Goal: Obtain resource: Download file/media

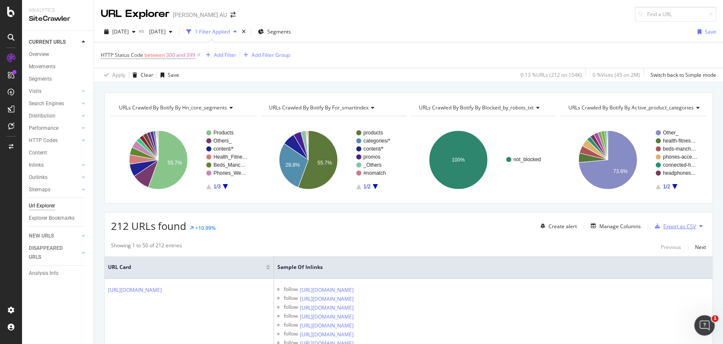
click at [665, 224] on div "Export as CSV" at bounding box center [679, 225] width 33 height 7
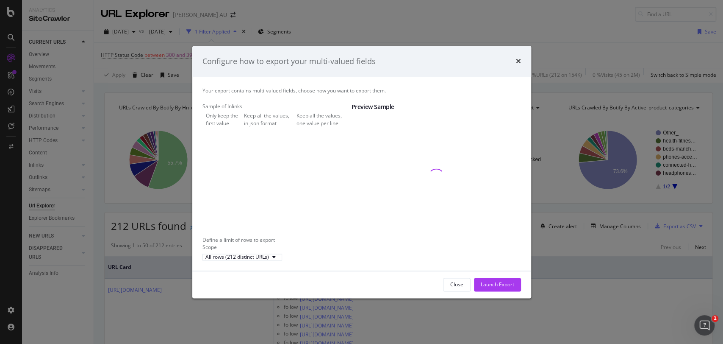
click at [297, 127] on div "Keep all the values, one value per line" at bounding box center [324, 119] width 55 height 14
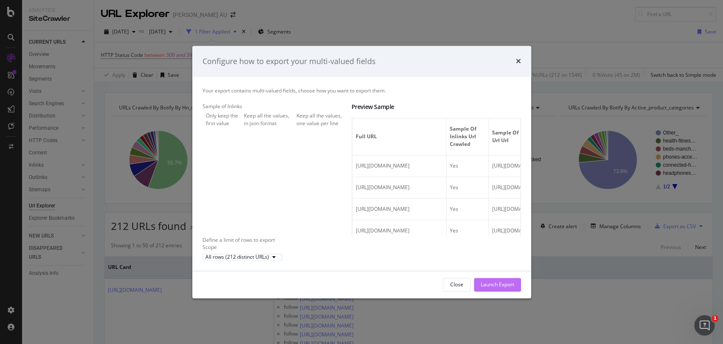
click at [488, 286] on div "Launch Export" at bounding box center [497, 284] width 33 height 13
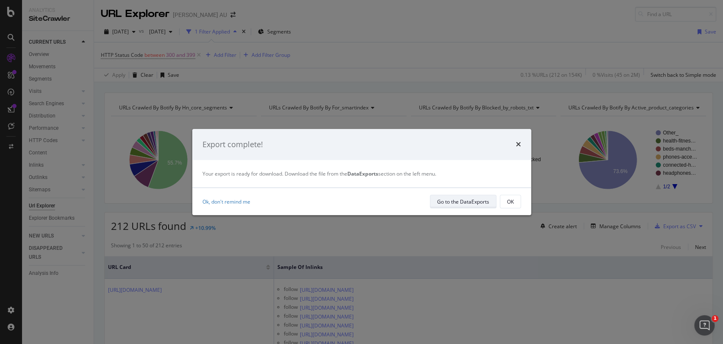
click at [450, 200] on div "Go to the DataExports" at bounding box center [463, 201] width 52 height 7
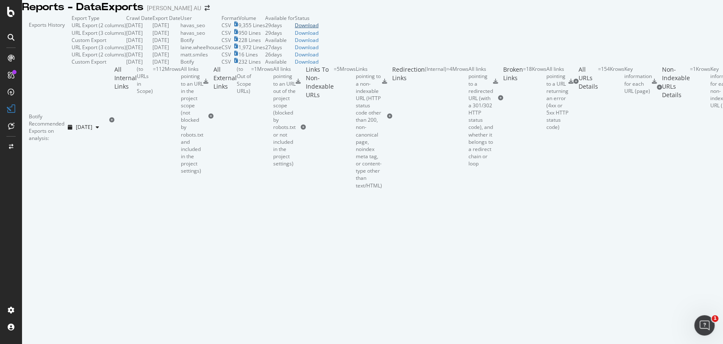
click at [319, 29] on div "Download" at bounding box center [307, 25] width 24 height 7
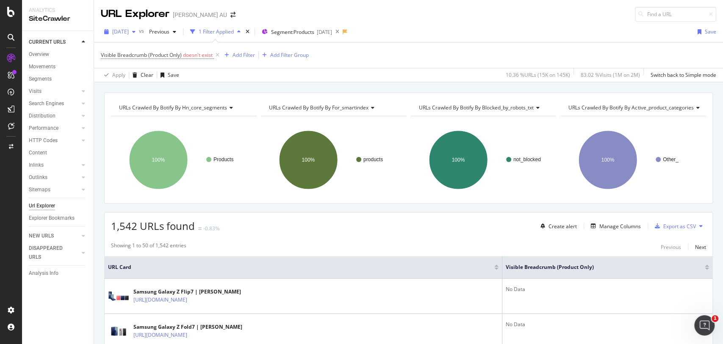
click at [112, 33] on span "2025 Aug. 3rd" at bounding box center [120, 31] width 17 height 7
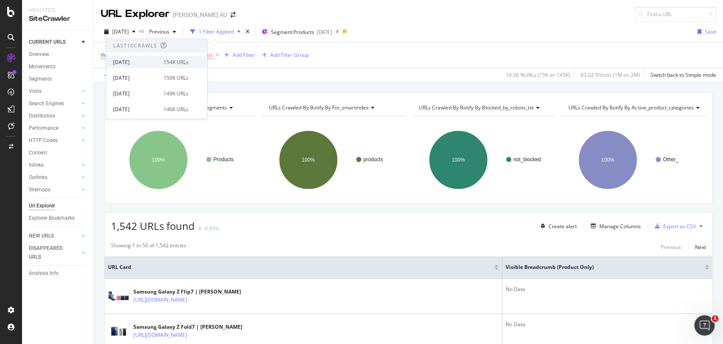
click at [122, 67] on div "2025 Sep. 21st 154K URLs" at bounding box center [156, 62] width 101 height 12
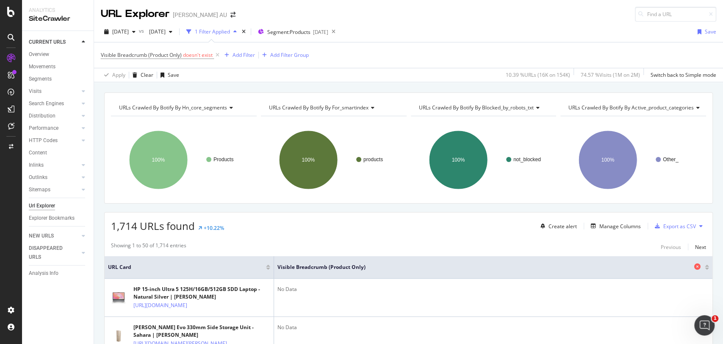
click at [306, 269] on span "Visible Breadcrumb (Product Only)" at bounding box center [485, 267] width 415 height 8
click at [705, 265] on div at bounding box center [707, 265] width 4 height 2
click at [677, 228] on div "Export as CSV" at bounding box center [679, 225] width 33 height 7
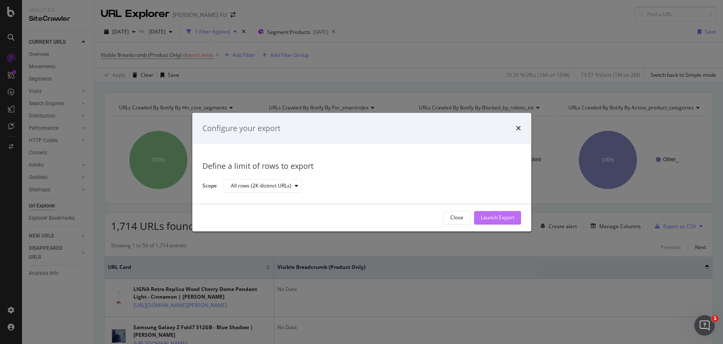
drag, startPoint x: 485, startPoint y: 216, endPoint x: 479, endPoint y: 218, distance: 5.9
click at [479, 218] on button "Launch Export" at bounding box center [497, 218] width 47 height 14
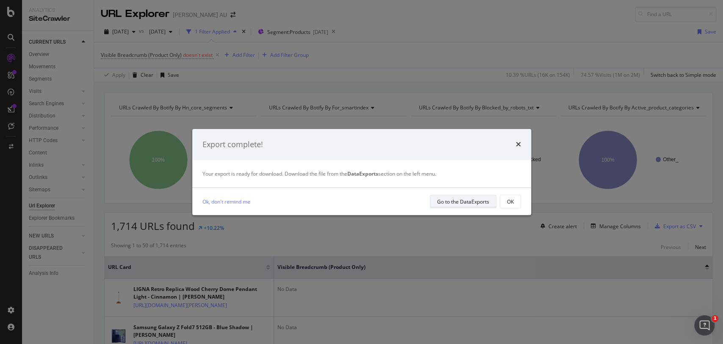
click at [458, 202] on div "Go to the DataExports" at bounding box center [463, 201] width 52 height 7
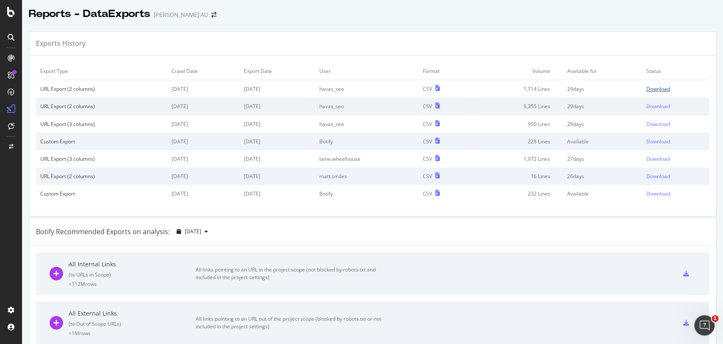
click at [649, 87] on div "Download" at bounding box center [659, 88] width 24 height 7
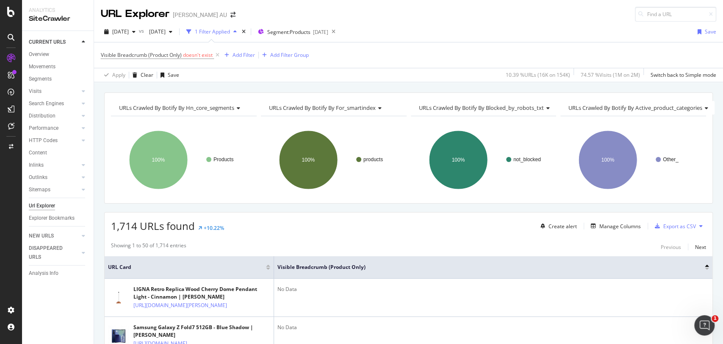
click at [200, 50] on span "Visible Breadcrumb (Product Only) doesn't exist" at bounding box center [161, 55] width 120 height 12
click at [202, 58] on span "Visible Breadcrumb (Product Only) doesn't exist" at bounding box center [161, 55] width 120 height 12
click at [197, 57] on span "doesn't exist" at bounding box center [198, 54] width 30 height 7
click at [148, 89] on div "Doesn't exist" at bounding box center [154, 88] width 93 height 14
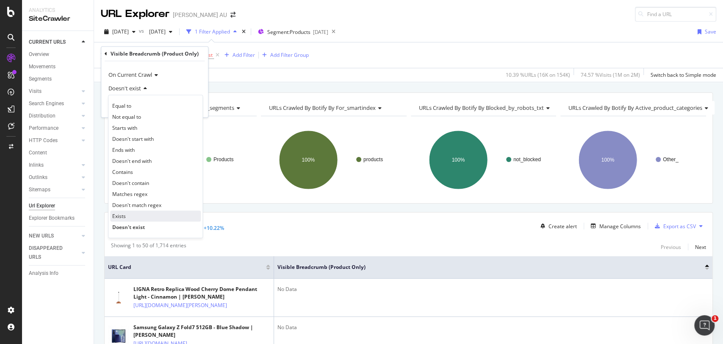
click at [130, 213] on div "Exists" at bounding box center [155, 215] width 91 height 11
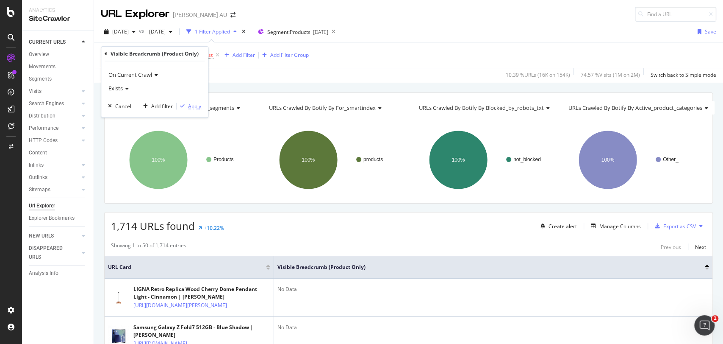
click at [190, 105] on div "Apply" at bounding box center [194, 106] width 13 height 7
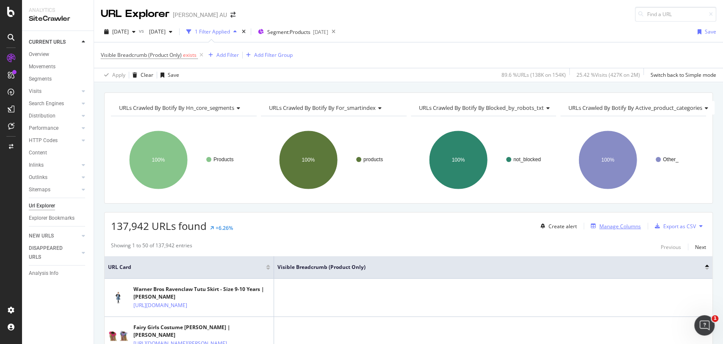
click at [605, 228] on div "Manage Columns" at bounding box center [621, 225] width 42 height 7
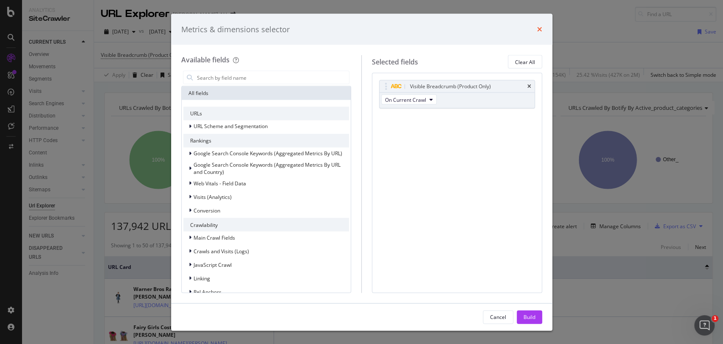
click at [538, 26] on icon "times" at bounding box center [539, 29] width 5 height 7
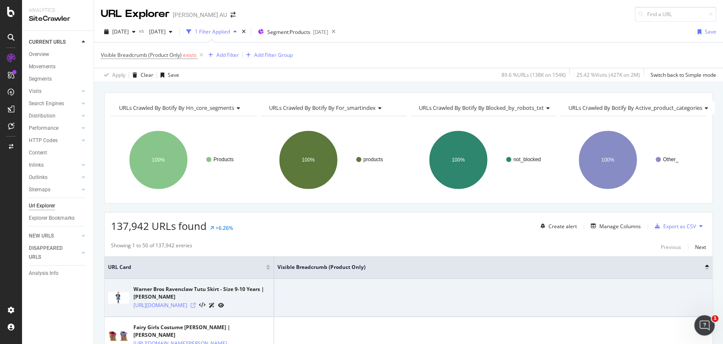
click at [196, 308] on icon at bounding box center [193, 305] width 5 height 5
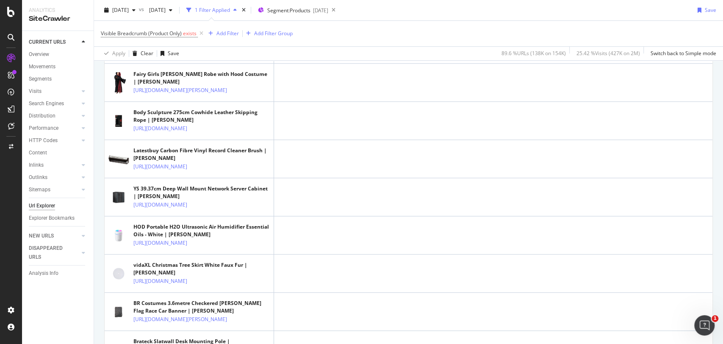
scroll to position [409, 0]
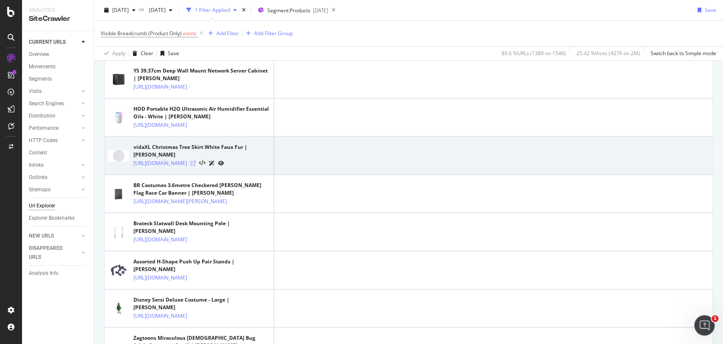
click at [196, 166] on icon at bounding box center [193, 163] width 5 height 5
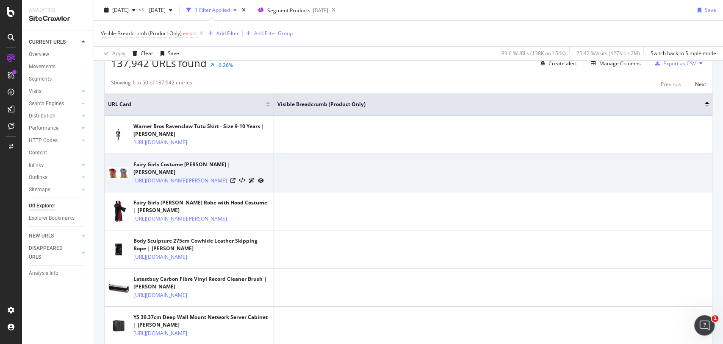
scroll to position [122, 0]
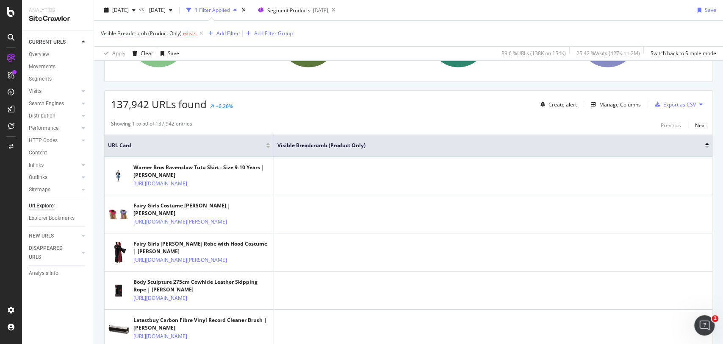
click at [188, 32] on span "exists" at bounding box center [190, 33] width 14 height 7
click at [122, 68] on span "Exists" at bounding box center [115, 67] width 14 height 8
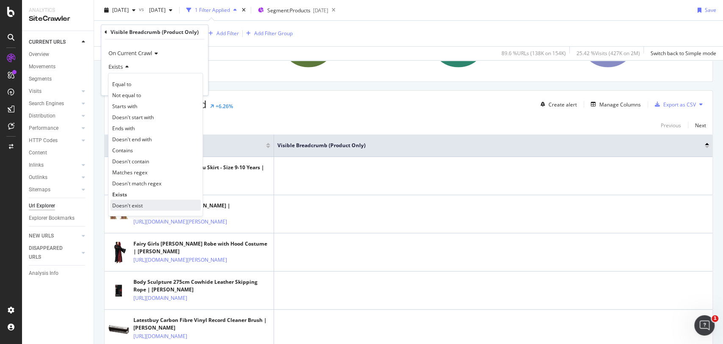
click at [130, 203] on span "Doesn't exist" at bounding box center [127, 204] width 31 height 7
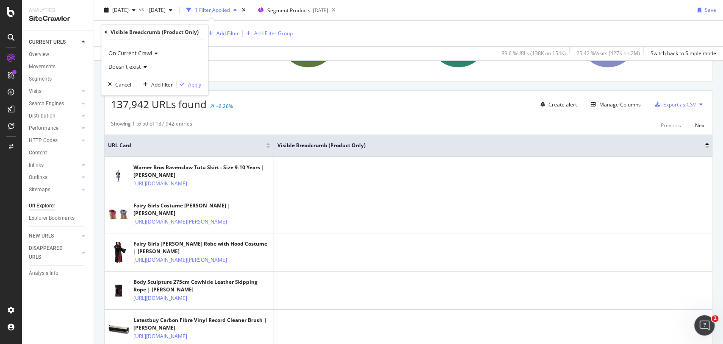
click at [192, 83] on div "Apply" at bounding box center [194, 83] width 13 height 7
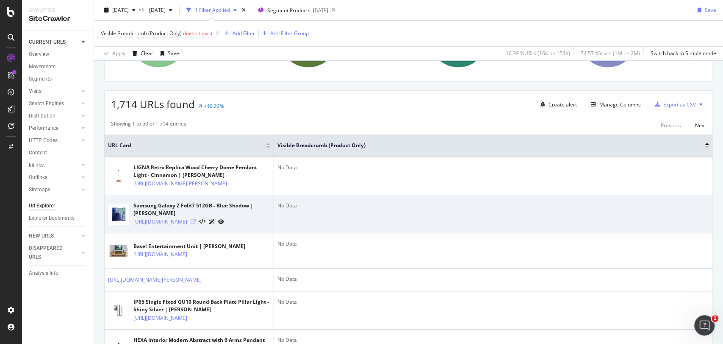
click at [196, 224] on icon at bounding box center [193, 221] width 5 height 5
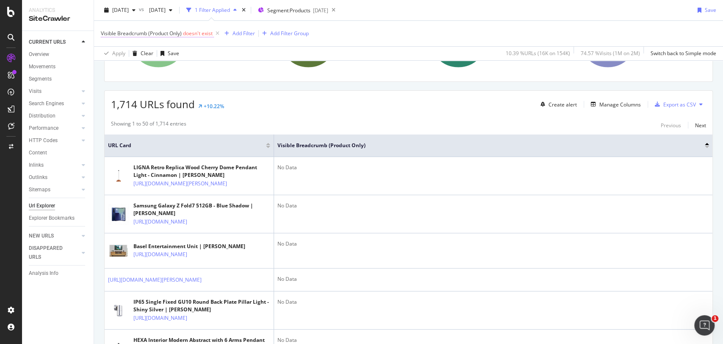
click at [156, 35] on span "Visible Breadcrumb (Product Only)" at bounding box center [141, 33] width 81 height 7
click at [137, 71] on div "Doesn't exist" at bounding box center [154, 67] width 93 height 14
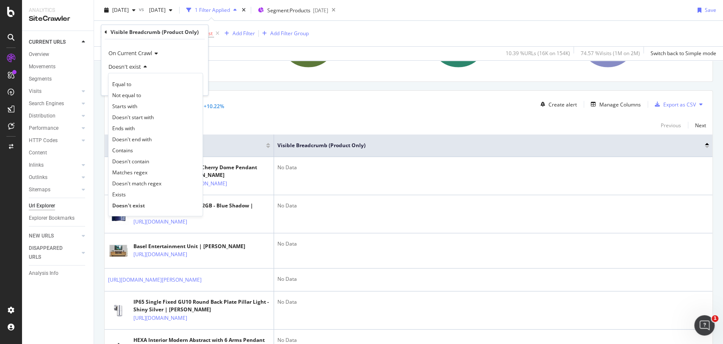
click at [228, 59] on div "Apply Clear Save 10.39 % URLs ( 16K on 154K ) 74.57 % Visits ( 1M on 2M ) Switc…" at bounding box center [408, 53] width 629 height 14
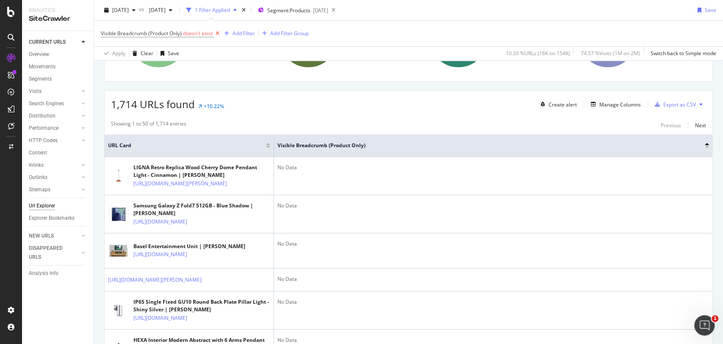
click at [217, 35] on icon at bounding box center [217, 33] width 7 height 8
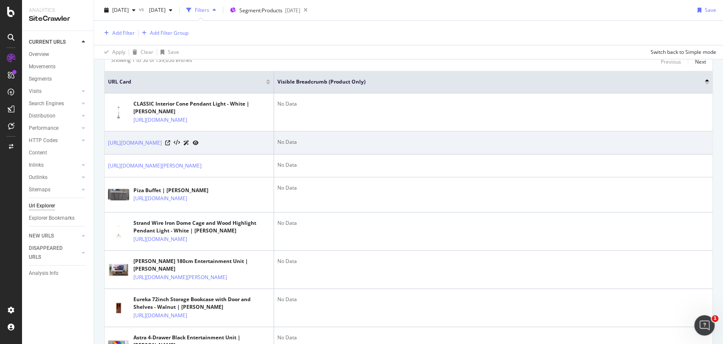
scroll to position [181, 0]
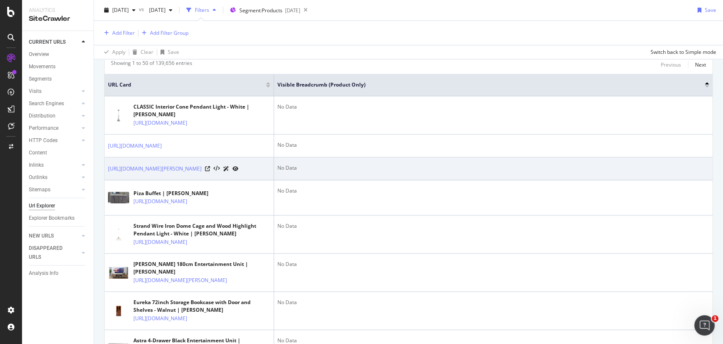
click at [238, 173] on div at bounding box center [221, 168] width 33 height 9
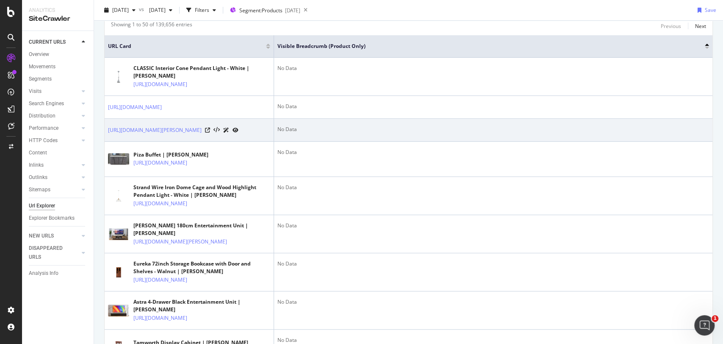
scroll to position [142, 0]
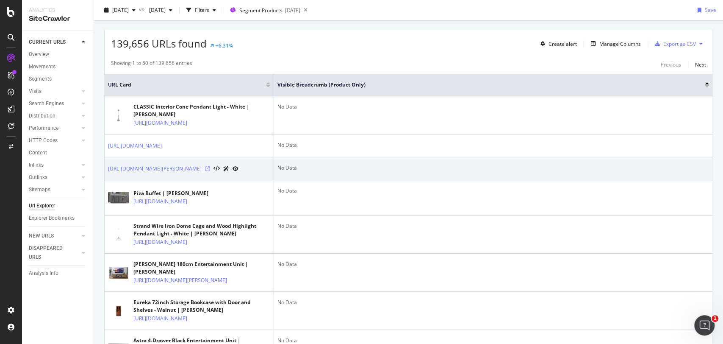
click at [210, 171] on icon at bounding box center [207, 168] width 5 height 5
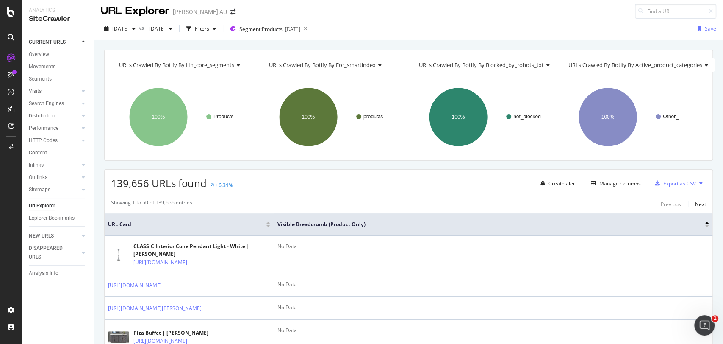
scroll to position [0, 0]
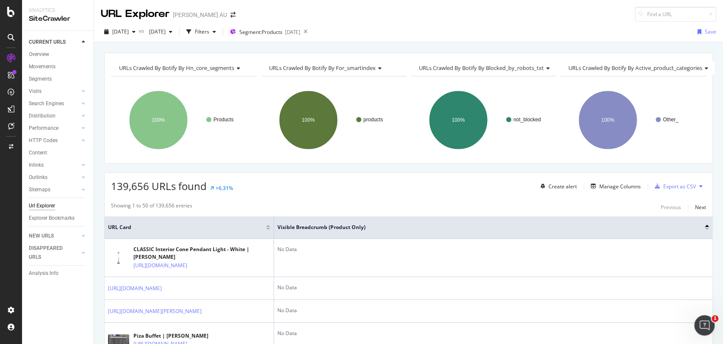
click at [705, 226] on div at bounding box center [707, 226] width 4 height 2
click at [347, 228] on span "Visible Breadcrumb (Product Only)" at bounding box center [485, 227] width 415 height 8
click at [705, 225] on div at bounding box center [707, 226] width 4 height 2
click at [209, 32] on div "Filters" at bounding box center [202, 31] width 14 height 7
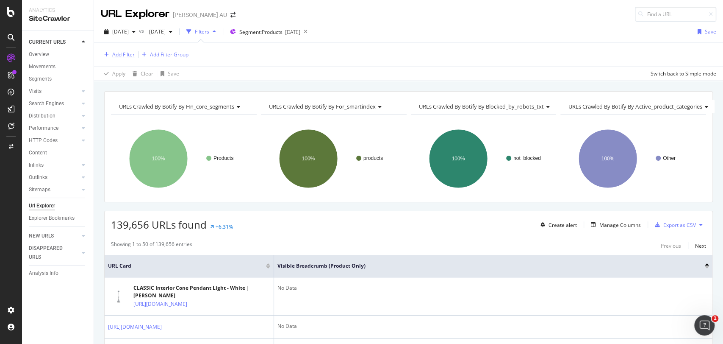
click at [116, 55] on div "Add Filter" at bounding box center [123, 54] width 22 height 7
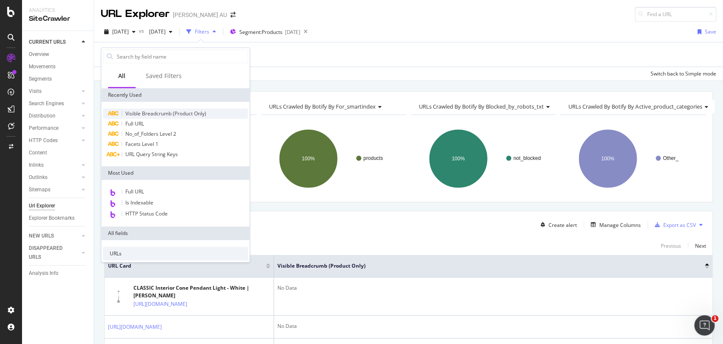
click at [142, 116] on span "Visible Breadcrumb (Product Only)" at bounding box center [165, 113] width 81 height 7
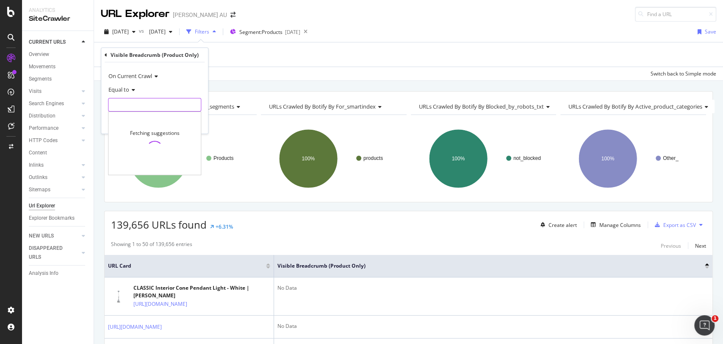
click at [123, 100] on input "text" at bounding box center [154, 105] width 92 height 14
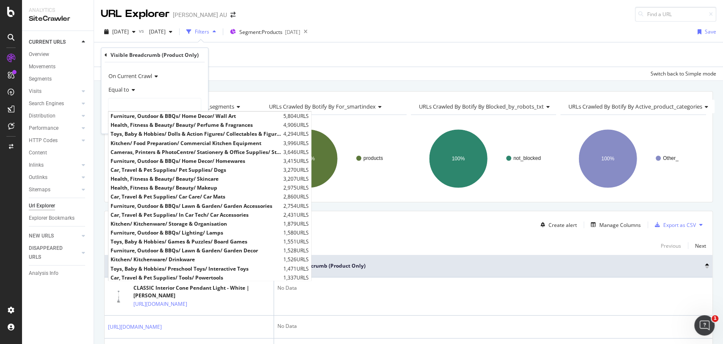
click at [122, 90] on span "Equal to" at bounding box center [118, 90] width 21 height 8
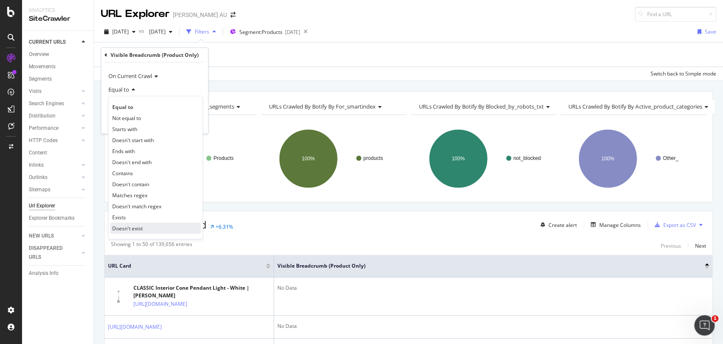
click at [142, 227] on span "Doesn't exist" at bounding box center [127, 228] width 31 height 7
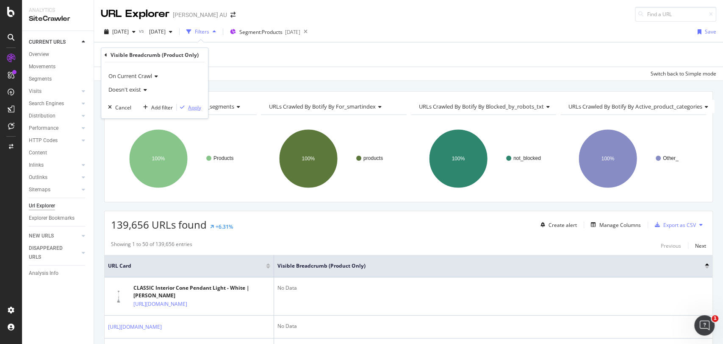
click at [196, 109] on div "Apply" at bounding box center [194, 107] width 13 height 7
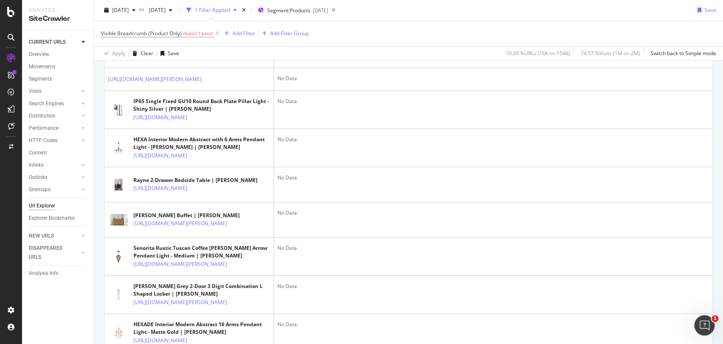
scroll to position [528, 0]
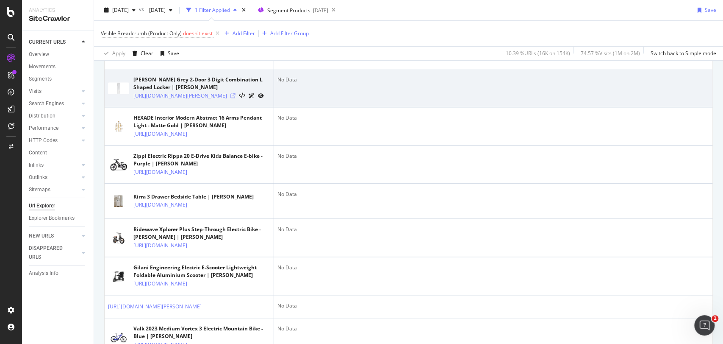
click at [236, 98] on icon at bounding box center [232, 95] width 5 height 5
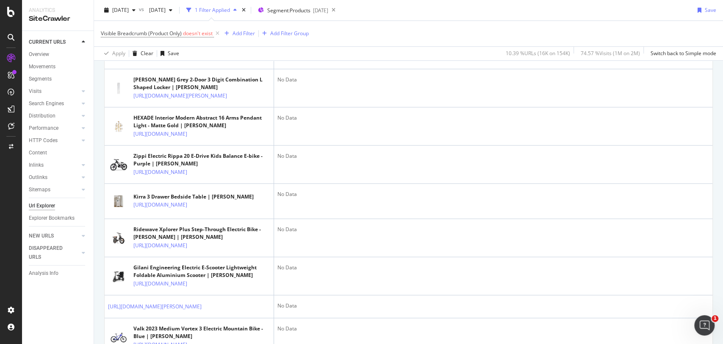
scroll to position [0, 0]
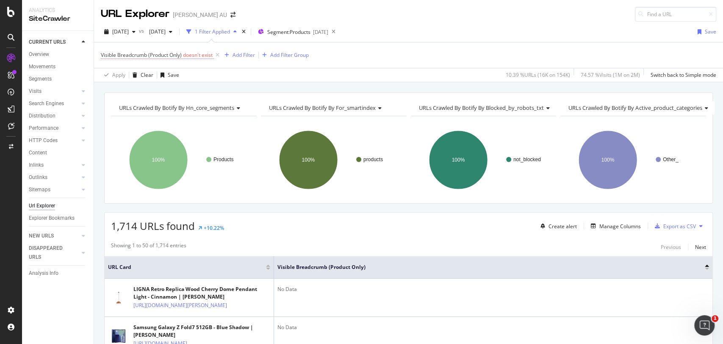
click at [188, 52] on span "doesn't exist" at bounding box center [198, 54] width 30 height 7
click at [136, 91] on span "Doesn't exist" at bounding box center [124, 88] width 33 height 8
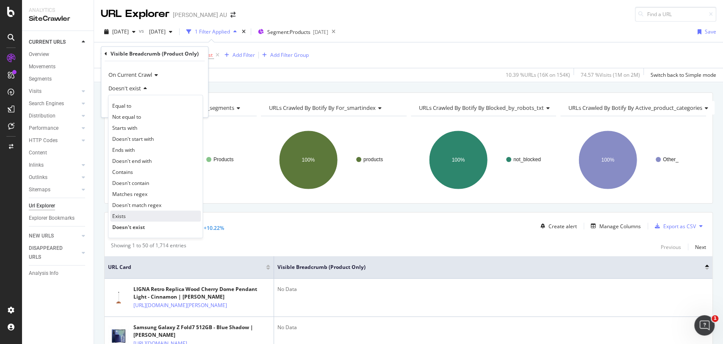
click at [134, 219] on div "Exists" at bounding box center [155, 215] width 91 height 11
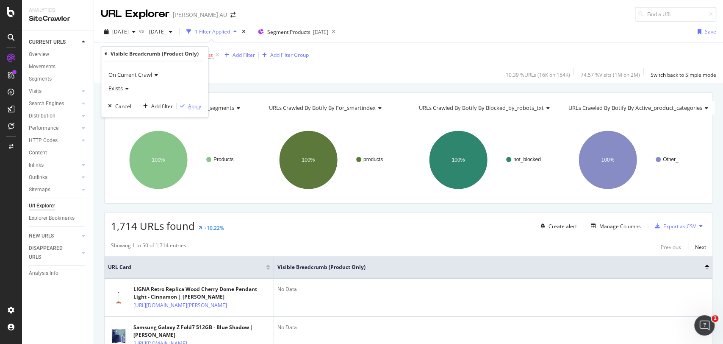
click at [194, 109] on div "Apply" at bounding box center [194, 106] width 13 height 7
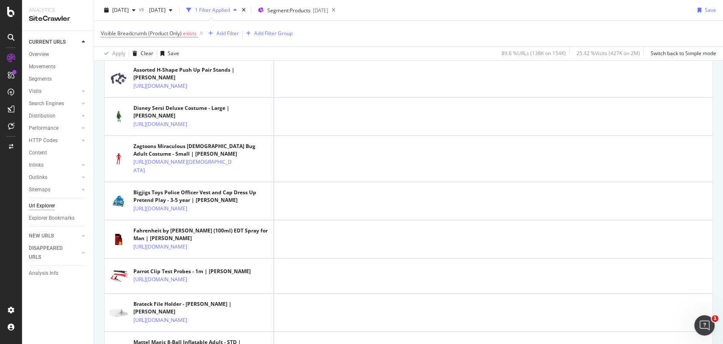
scroll to position [620, 0]
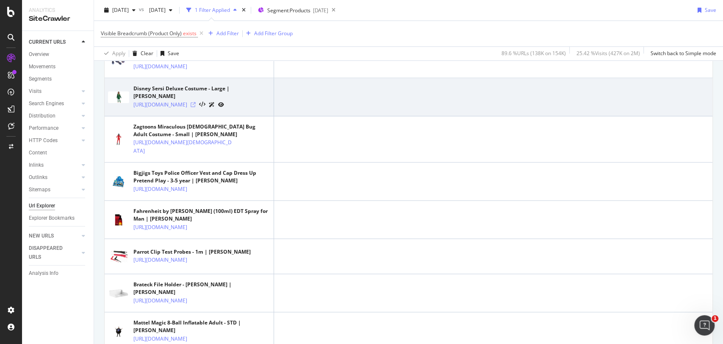
click at [196, 107] on icon at bounding box center [193, 104] width 5 height 5
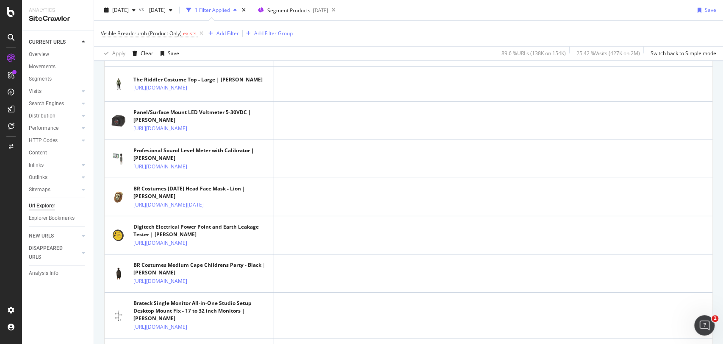
scroll to position [1603, 0]
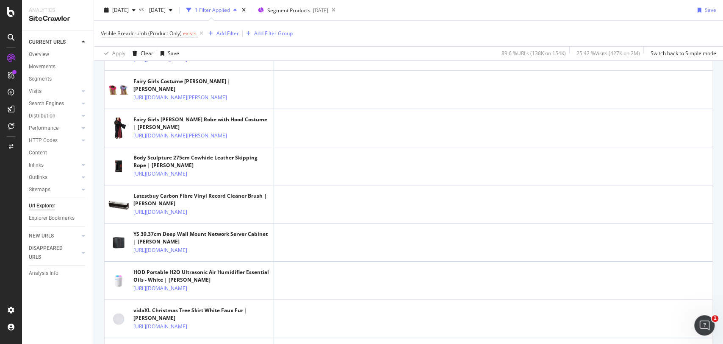
scroll to position [0, 0]
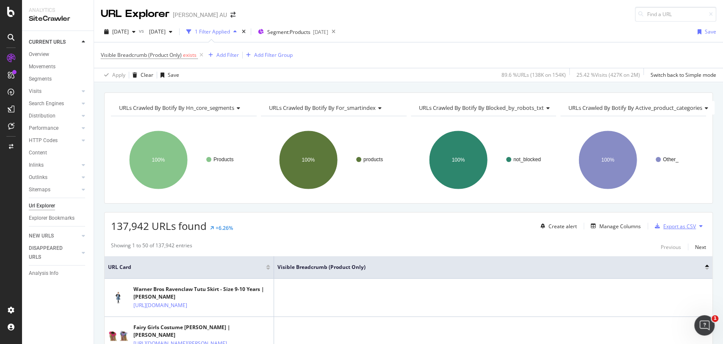
click at [678, 225] on div "Export as CSV" at bounding box center [679, 225] width 33 height 7
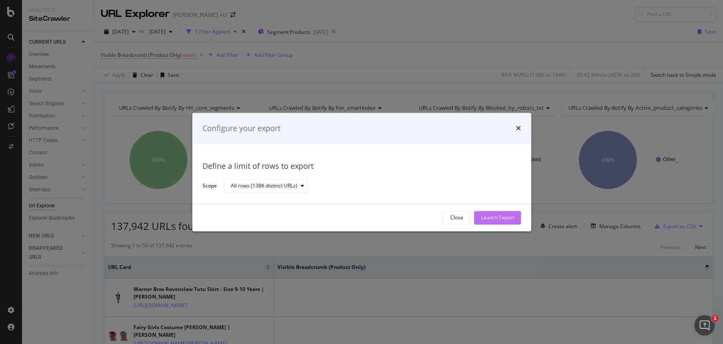
click at [503, 214] on div "Launch Export" at bounding box center [497, 217] width 33 height 7
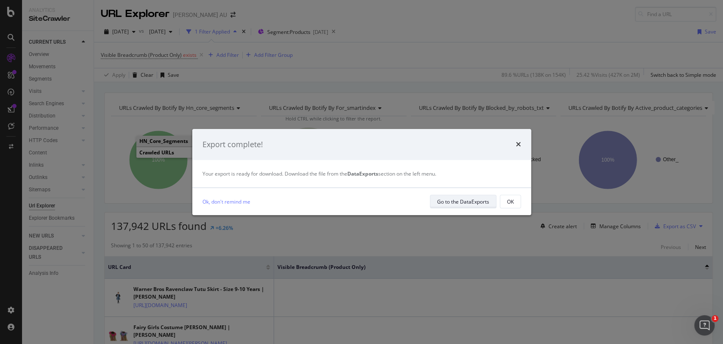
click at [461, 203] on div "Go to the DataExports" at bounding box center [463, 201] width 52 height 7
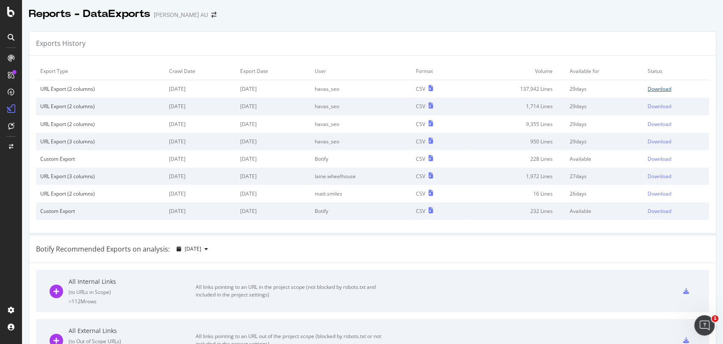
click at [651, 88] on div "Download" at bounding box center [660, 88] width 24 height 7
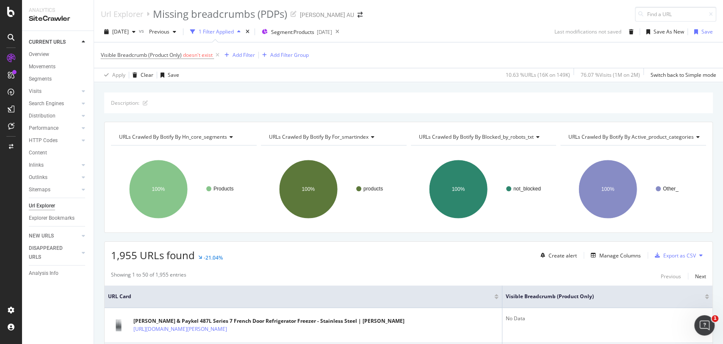
scroll to position [50, 0]
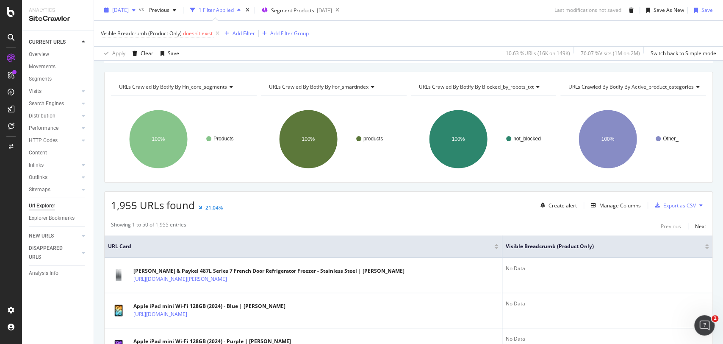
click at [121, 8] on span "[DATE]" at bounding box center [120, 9] width 17 height 7
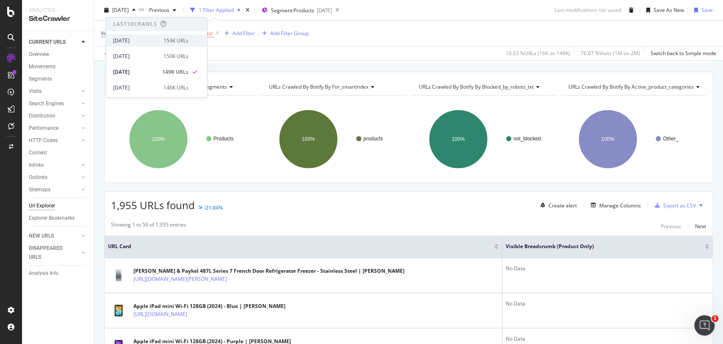
click at [128, 42] on div "[DATE]" at bounding box center [135, 41] width 45 height 8
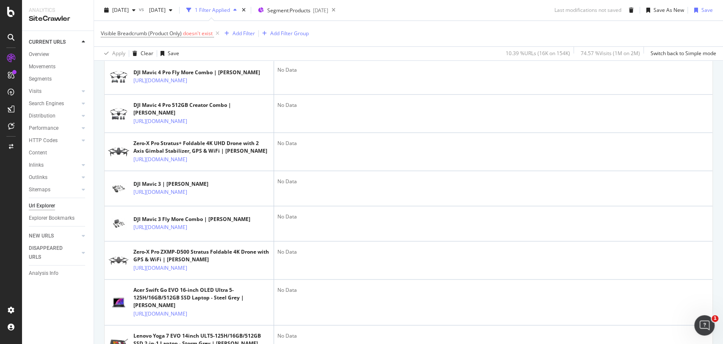
scroll to position [727, 0]
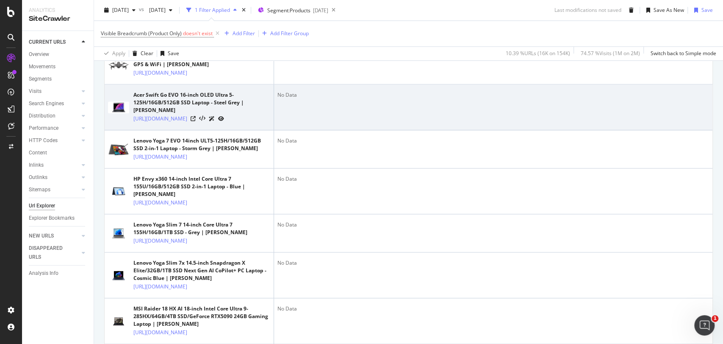
click at [224, 123] on div at bounding box center [207, 118] width 33 height 9
click at [196, 121] on icon at bounding box center [193, 118] width 5 height 5
